Goal: Use online tool/utility: Utilize a website feature to perform a specific function

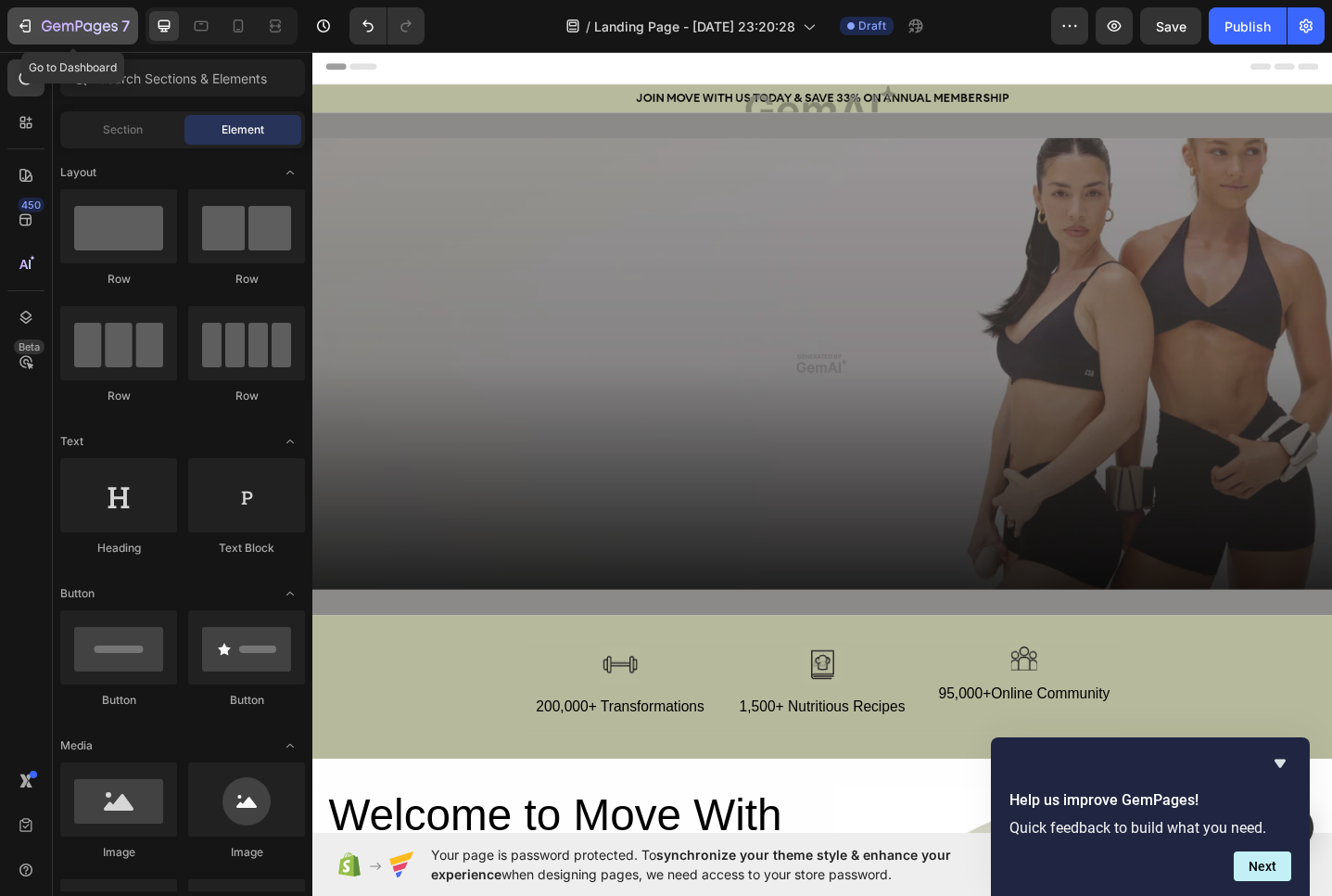
click at [28, 20] on icon "button" at bounding box center [26, 26] width 9 height 13
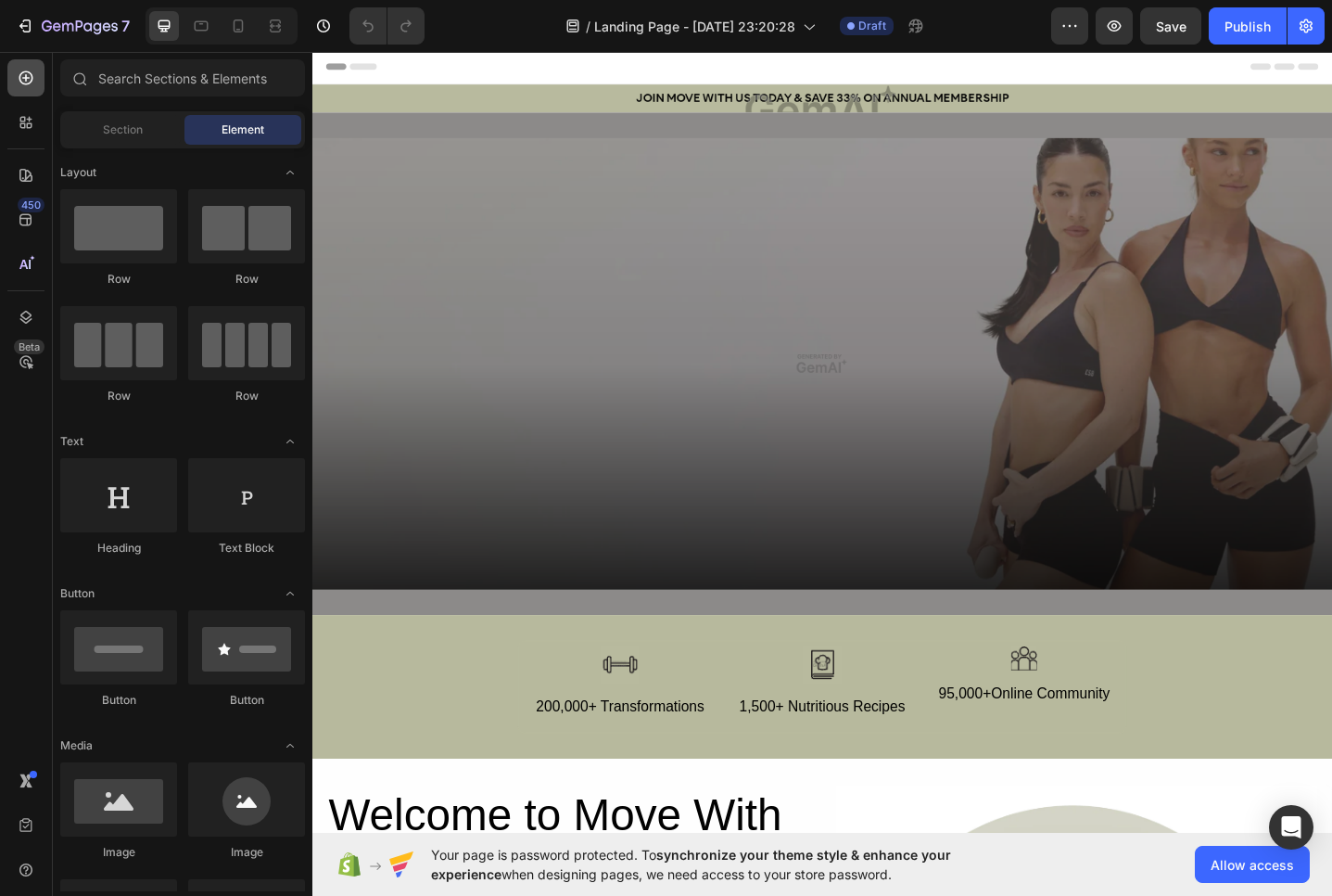
click at [30, 72] on icon at bounding box center [26, 79] width 19 height 19
click at [200, 27] on icon at bounding box center [202, 26] width 19 height 19
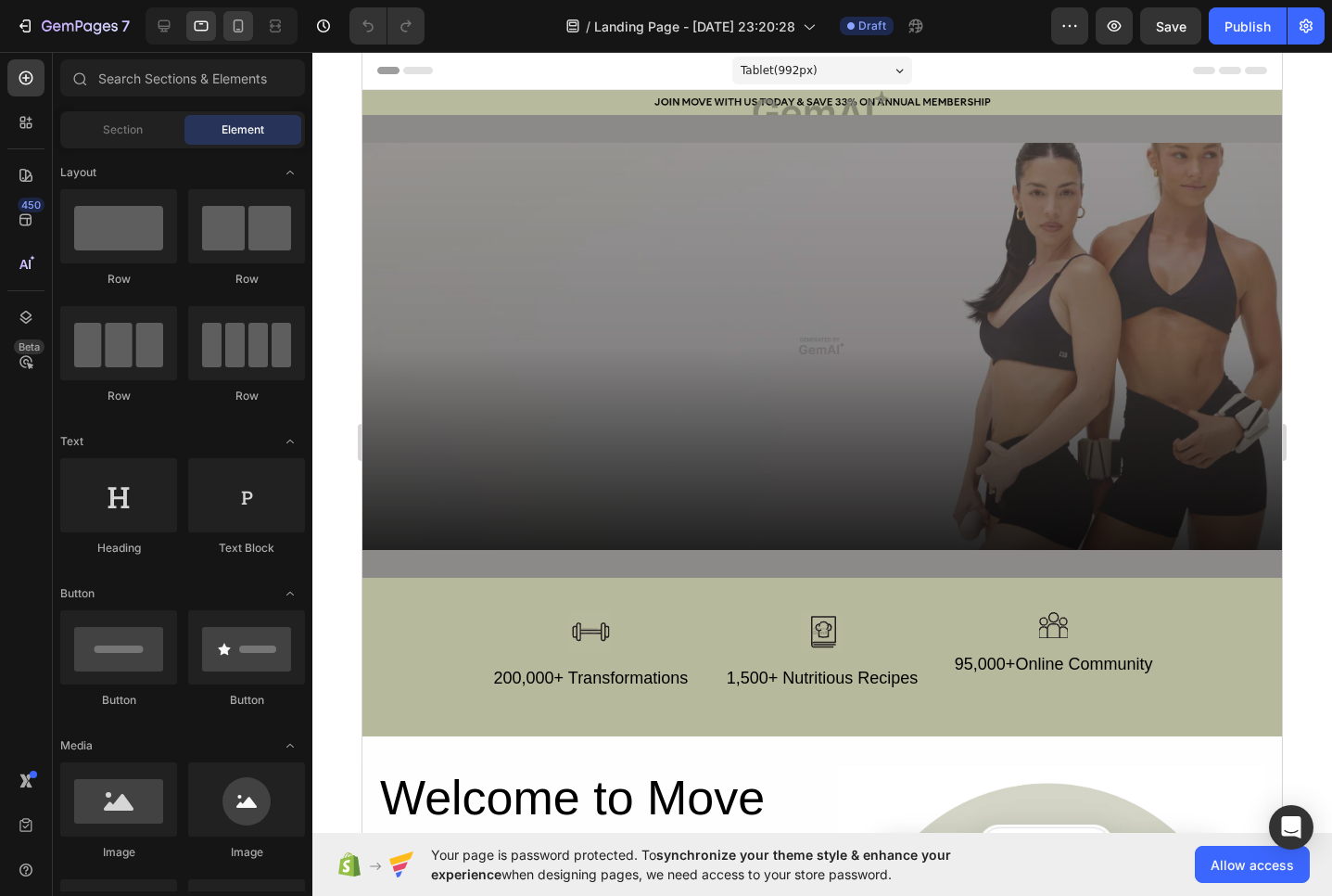
click at [226, 27] on div at bounding box center [237, 26] width 29 height 29
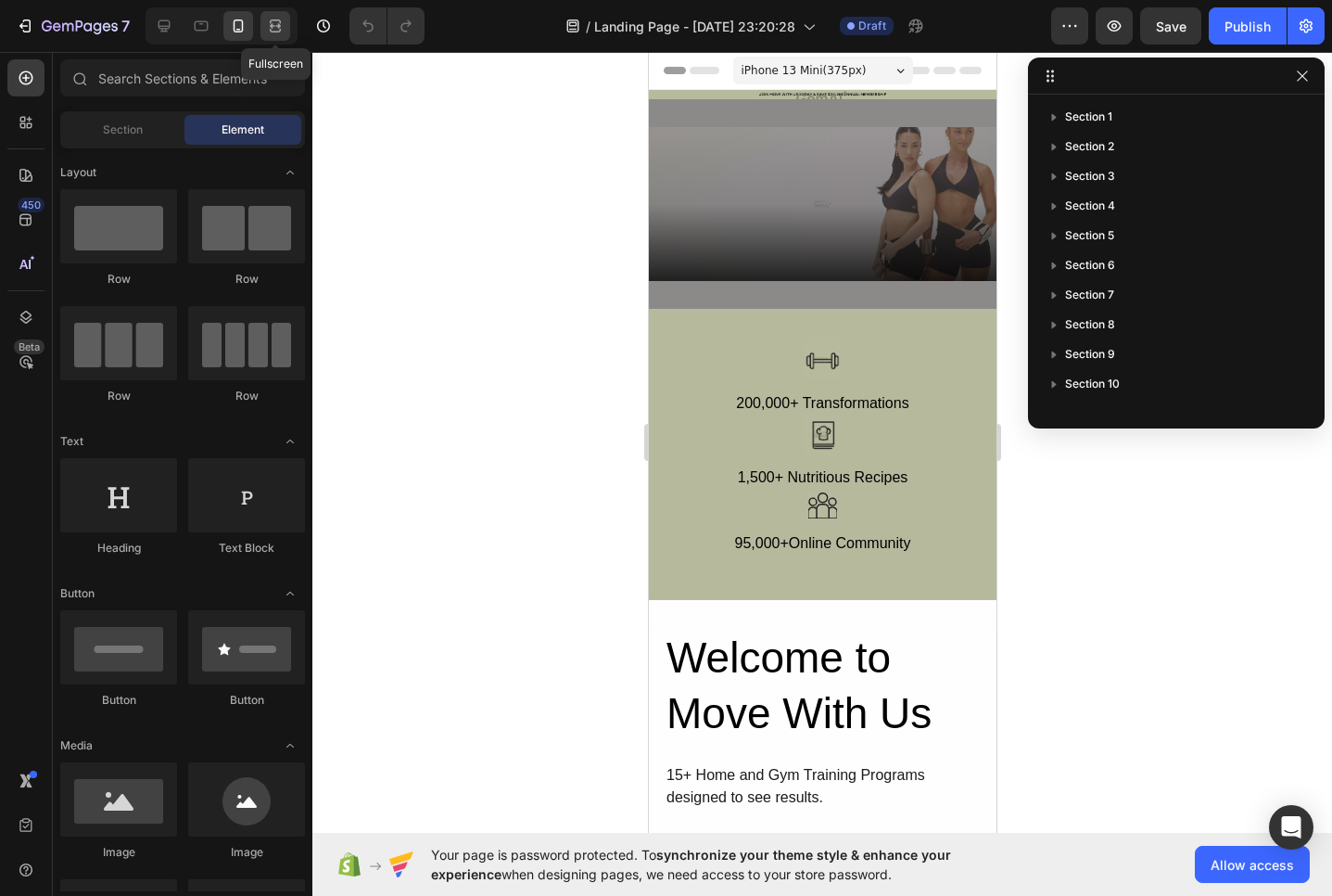
click at [264, 26] on div at bounding box center [274, 26] width 29 height 29
